Goal: Navigation & Orientation: Find specific page/section

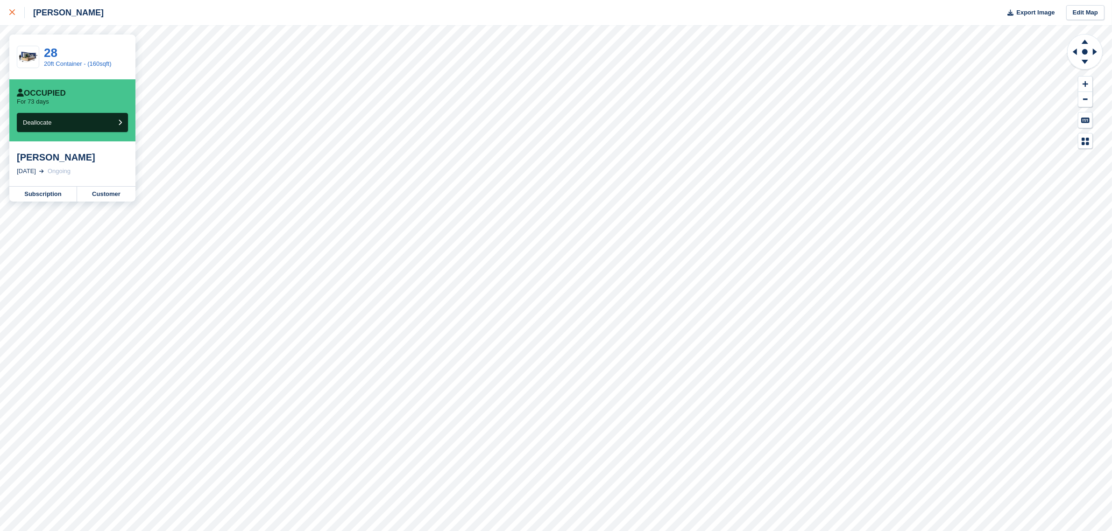
click at [11, 15] on icon at bounding box center [12, 12] width 6 height 6
